Goal: Transaction & Acquisition: Book appointment/travel/reservation

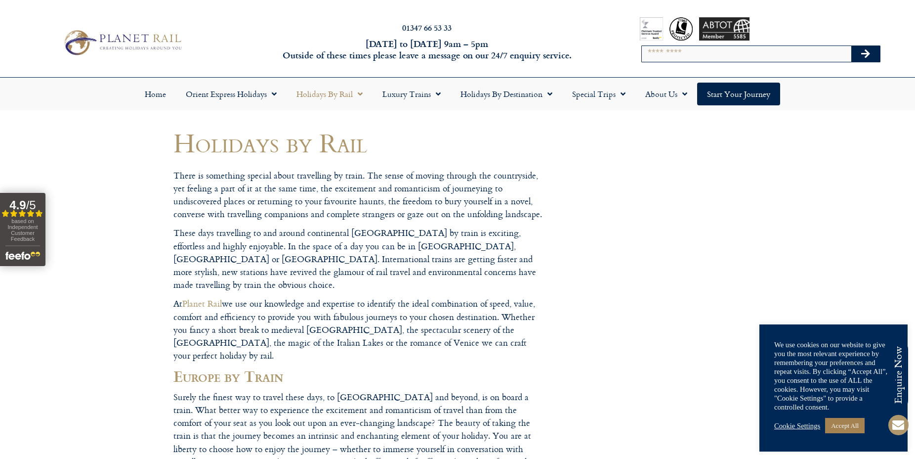
click at [807, 425] on link "Cookie Settings" at bounding box center [798, 425] width 46 height 9
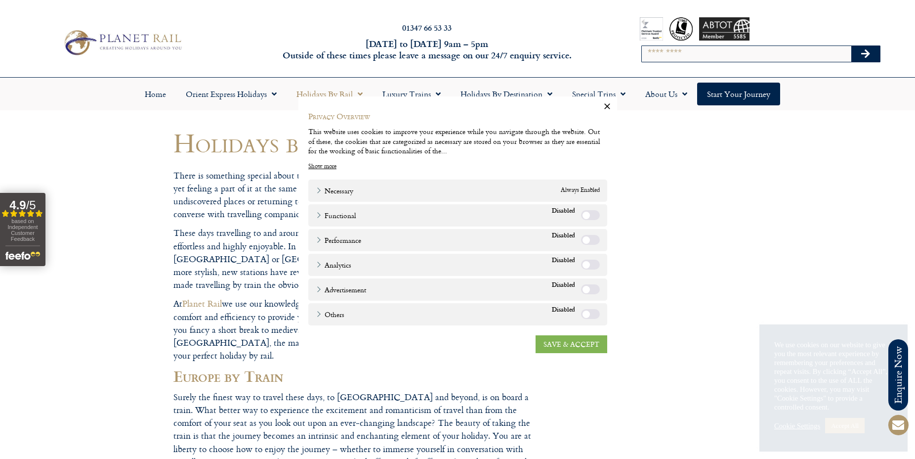
click at [567, 345] on link "SAVE & ACCEPT" at bounding box center [572, 344] width 72 height 18
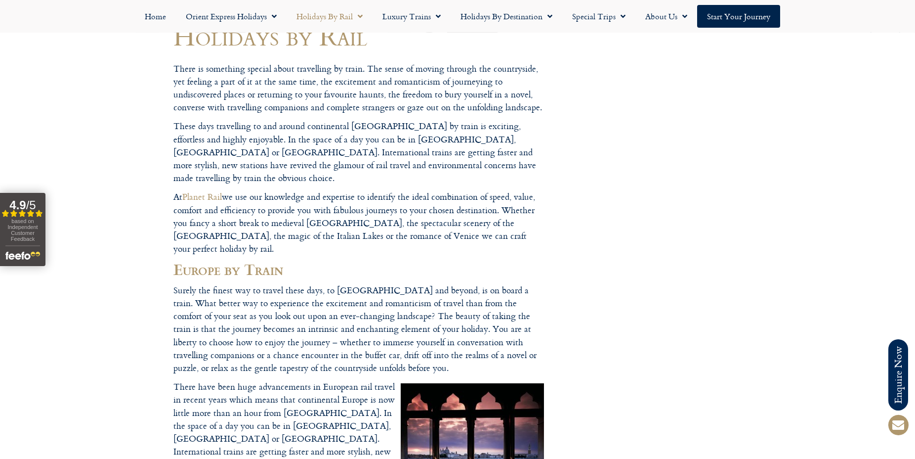
scroll to position [53, 0]
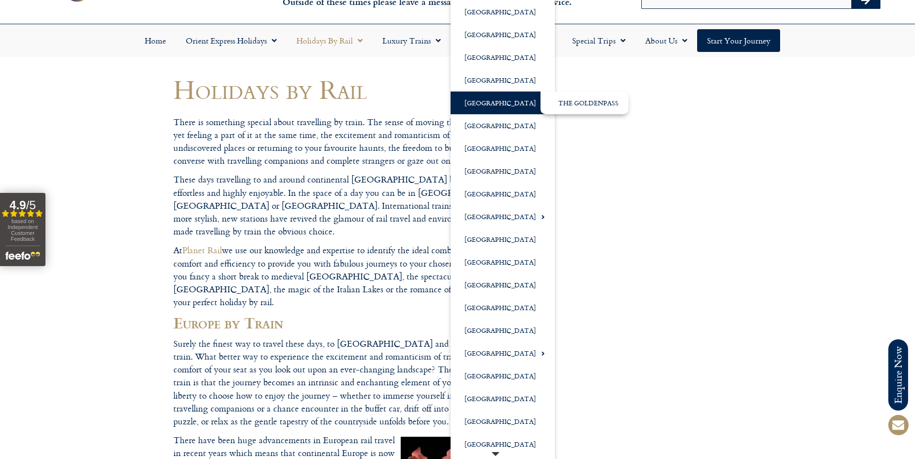
click at [483, 106] on link "[GEOGRAPHIC_DATA]" at bounding box center [503, 102] width 104 height 23
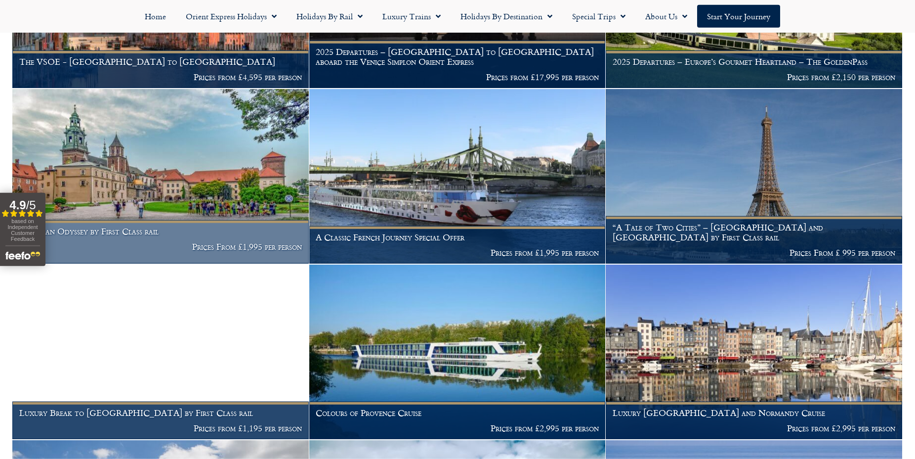
scroll to position [534, 0]
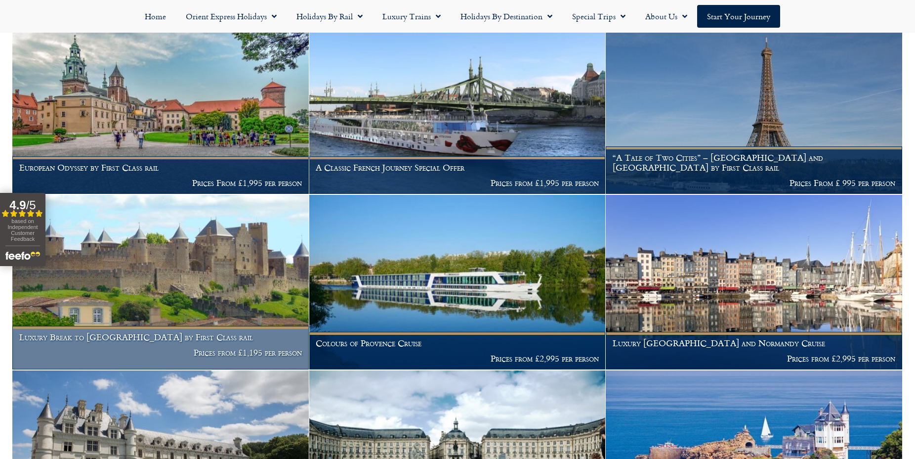
click at [146, 332] on h1 "Luxury Break to Carcassonne by First Class rail" at bounding box center [160, 337] width 283 height 10
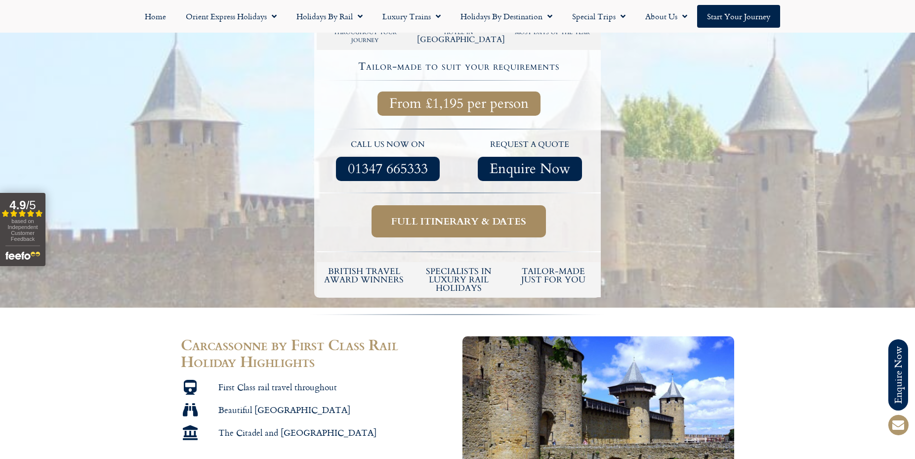
scroll to position [267, 0]
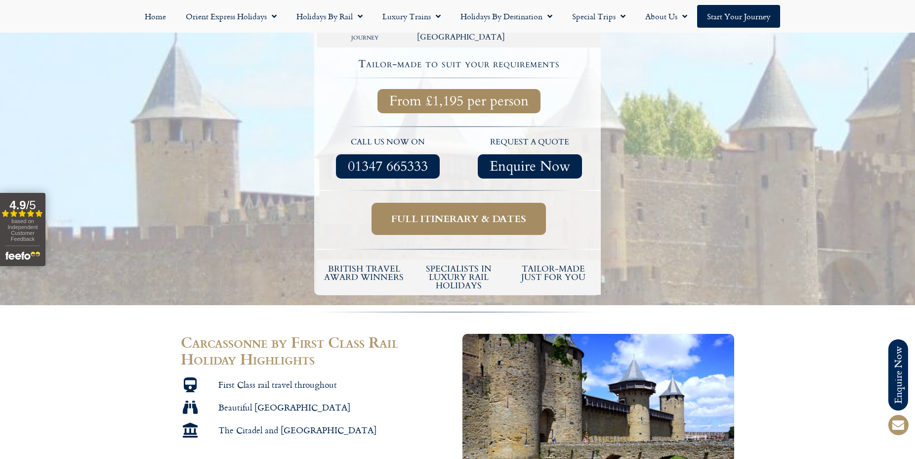
click at [434, 218] on span "Full itinerary & dates" at bounding box center [458, 219] width 135 height 12
click at [484, 216] on span "Full itinerary & dates" at bounding box center [458, 219] width 135 height 12
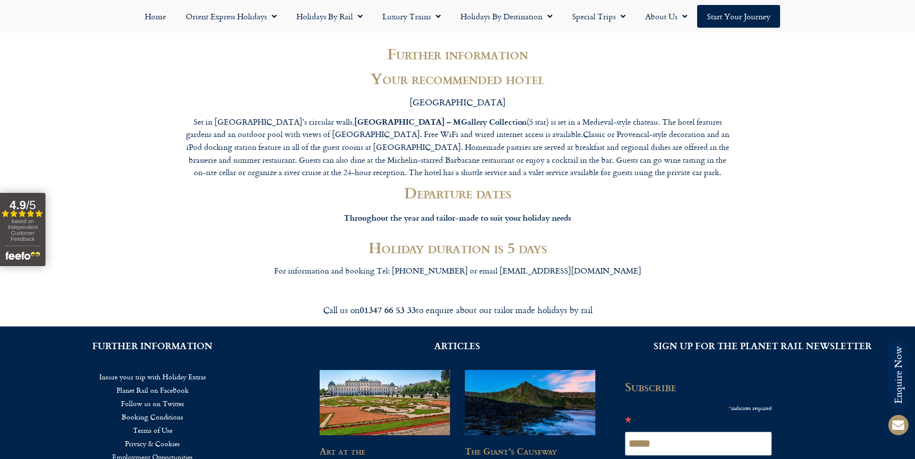
scroll to position [1594, 0]
